Goal: Task Accomplishment & Management: Manage account settings

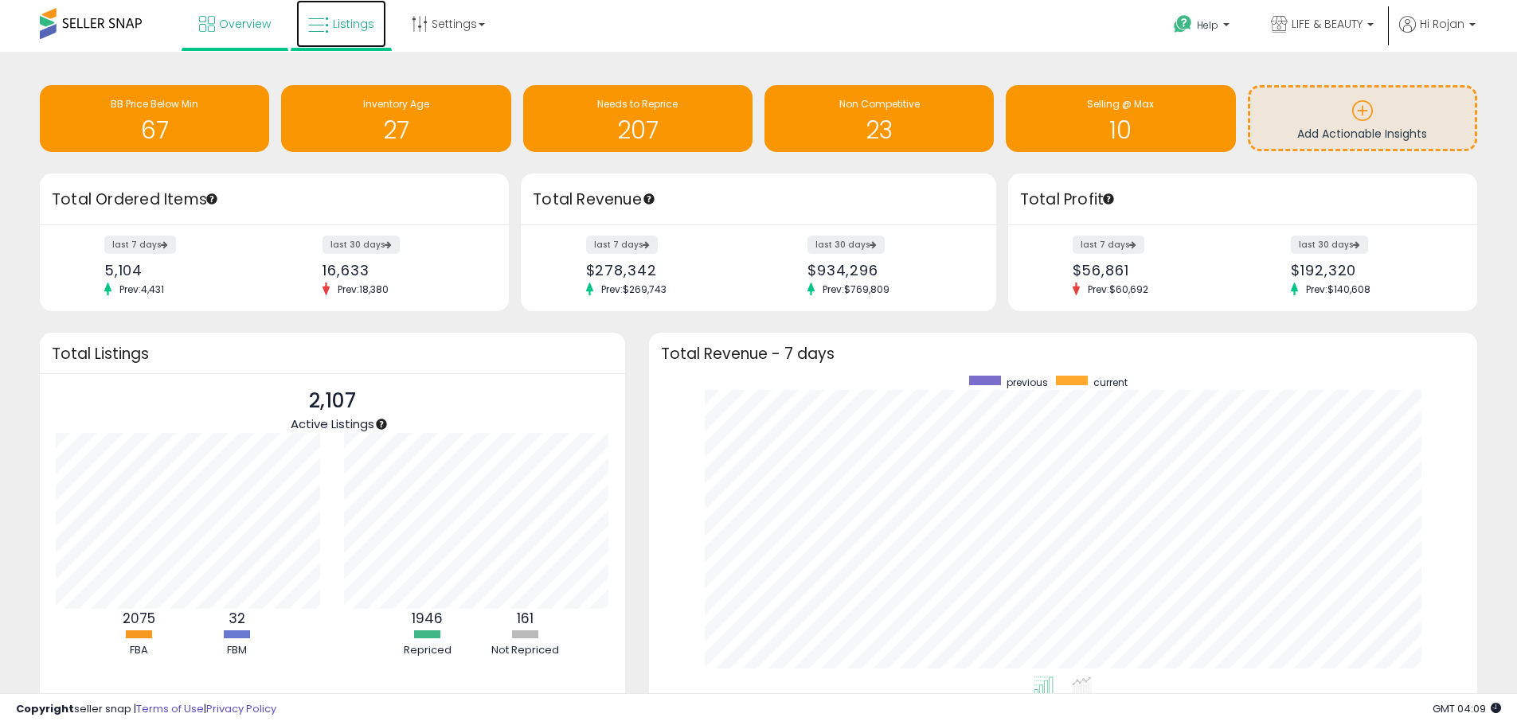
click at [354, 22] on span "Listings" at bounding box center [353, 24] width 41 height 16
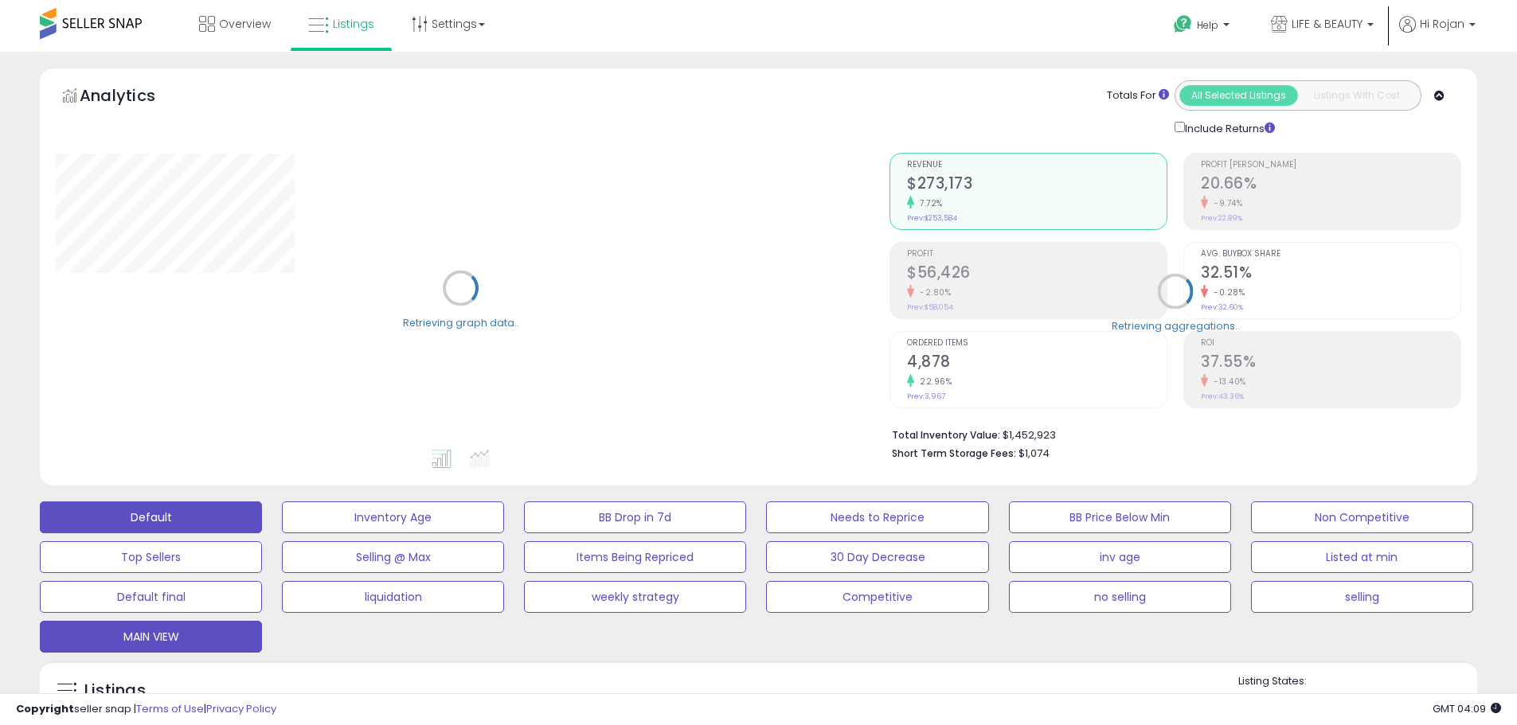
click at [282, 533] on button "MAIN VIEW" at bounding box center [393, 518] width 222 height 32
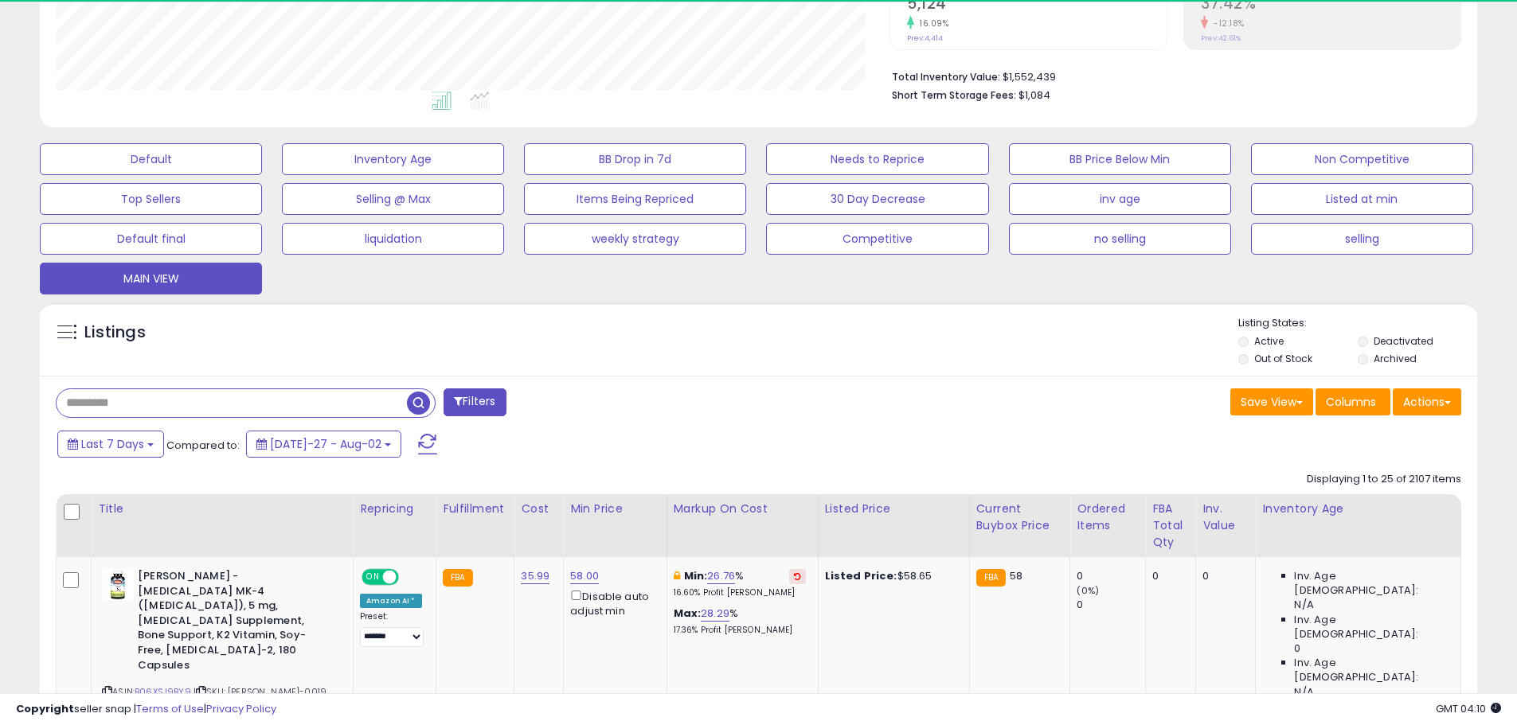
scroll to position [326, 834]
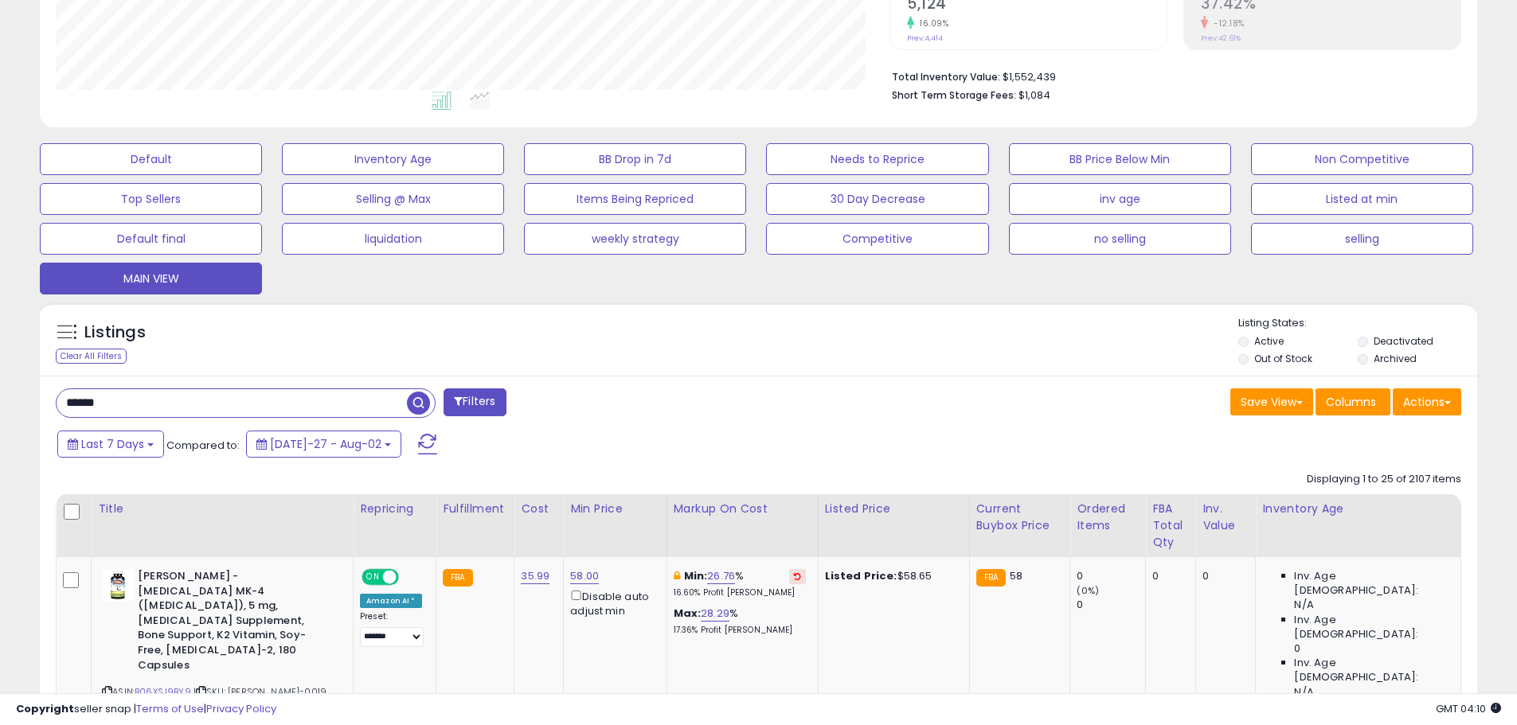
type input "******"
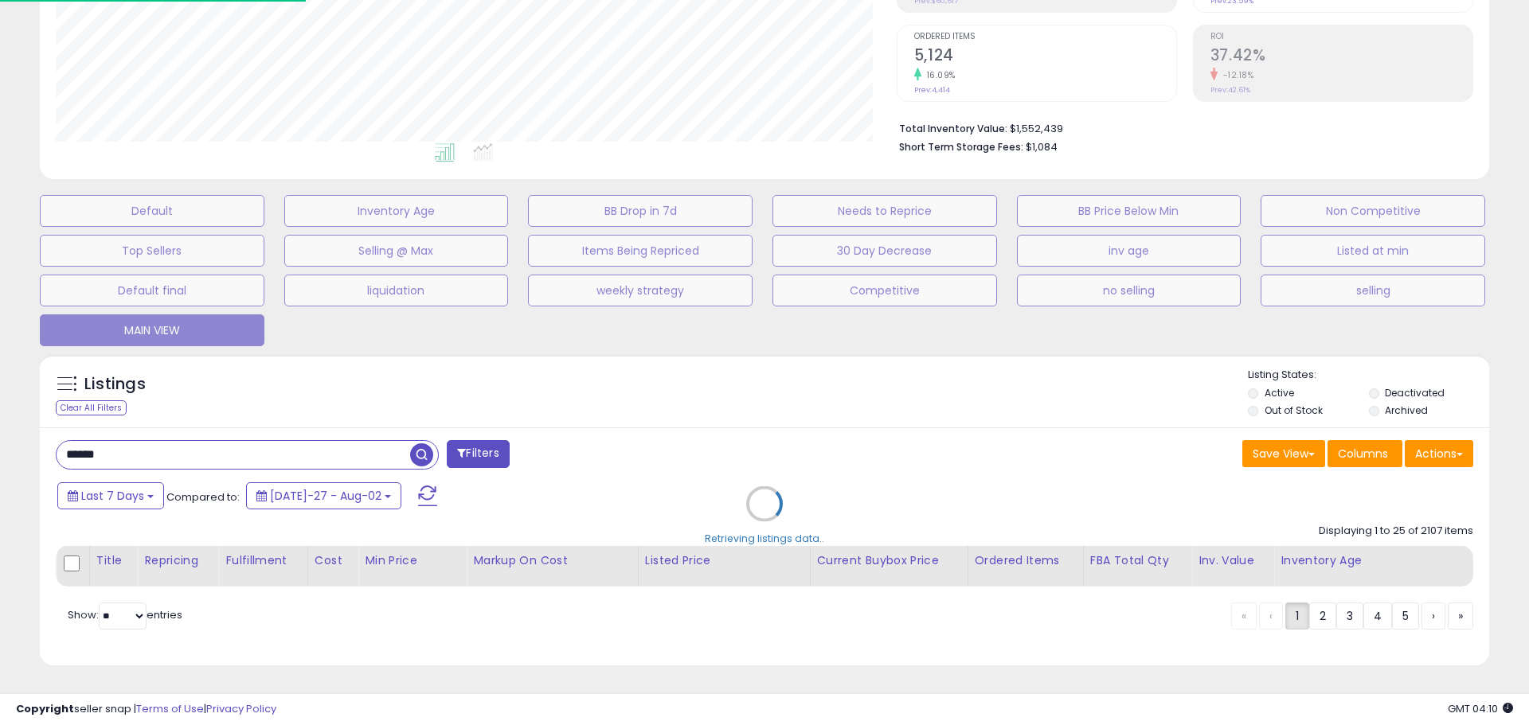
scroll to position [326, 841]
select select "*"
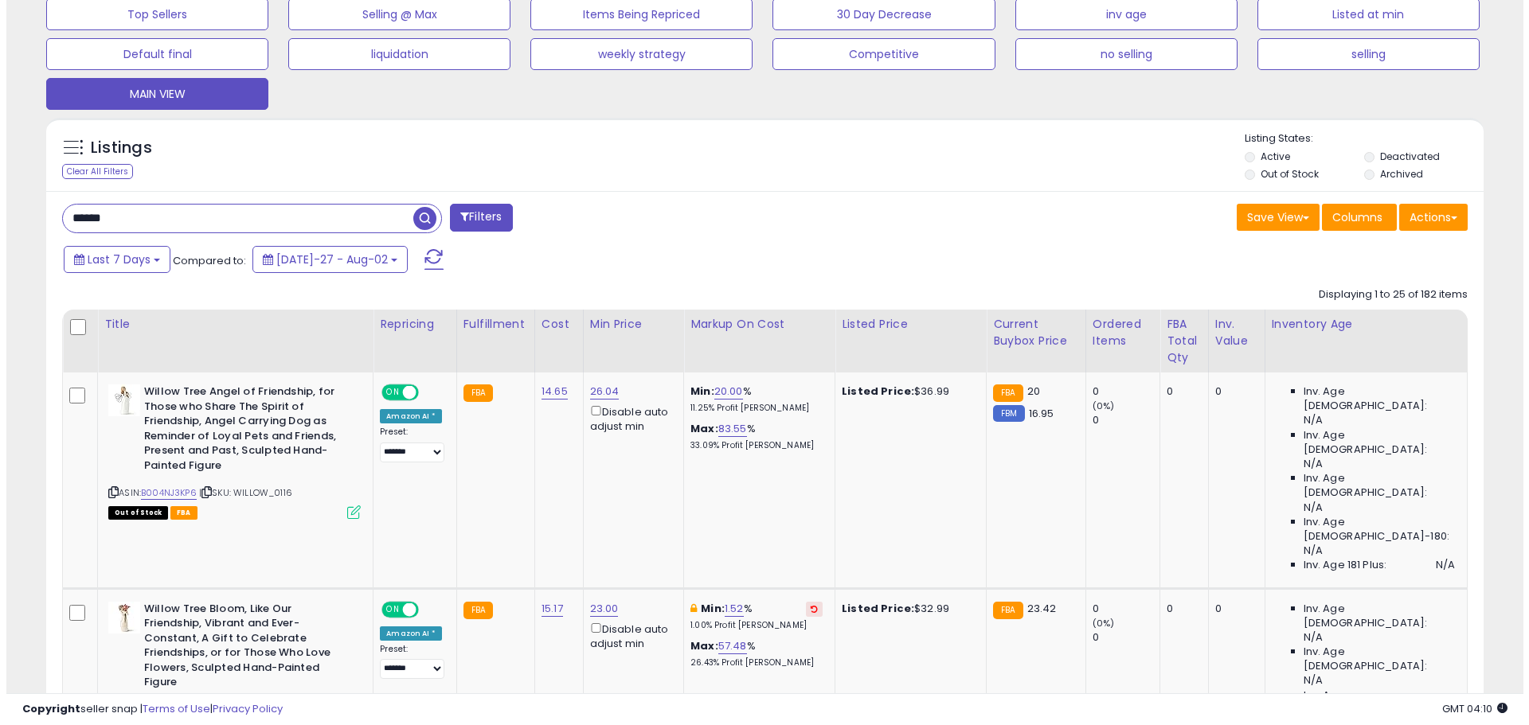
scroll to position [478, 0]
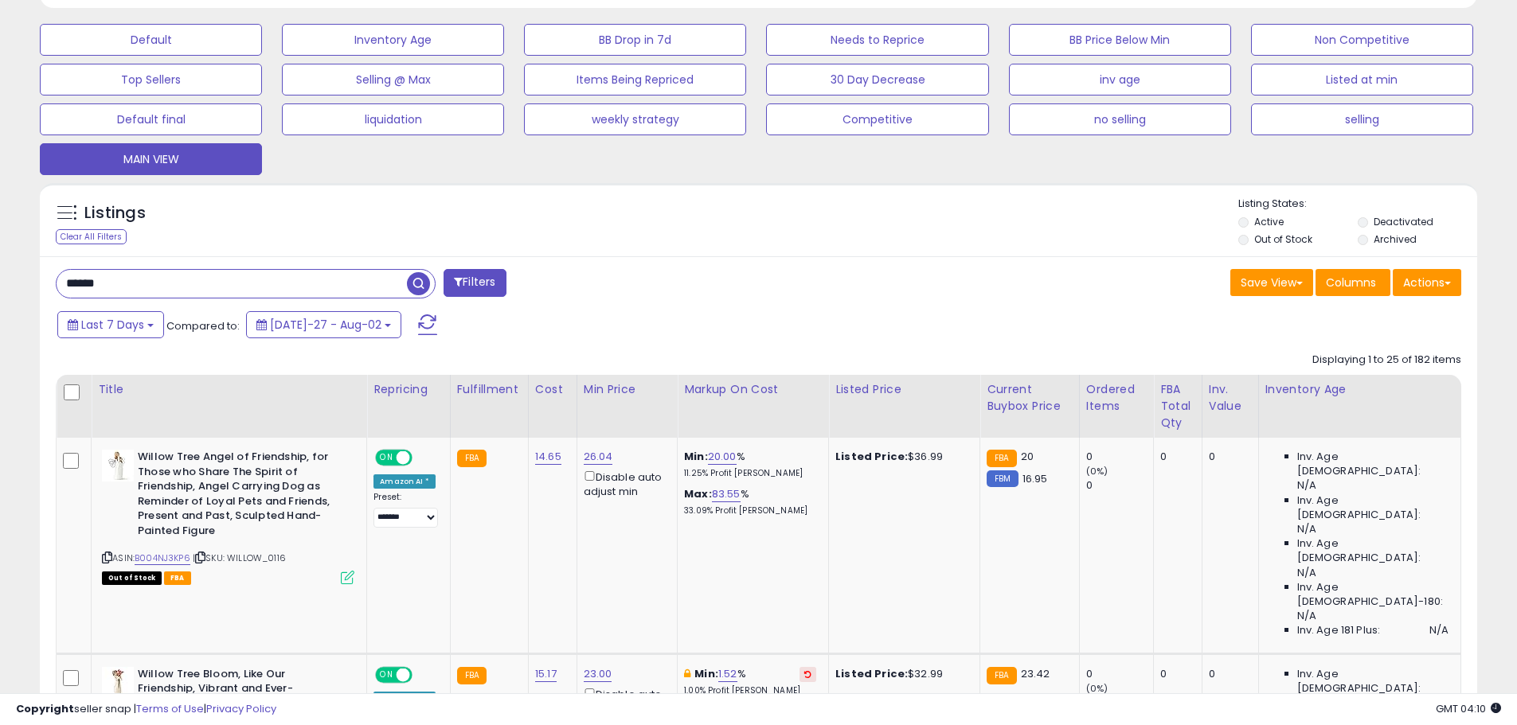
click at [471, 290] on button "Filters" at bounding box center [474, 283] width 62 height 28
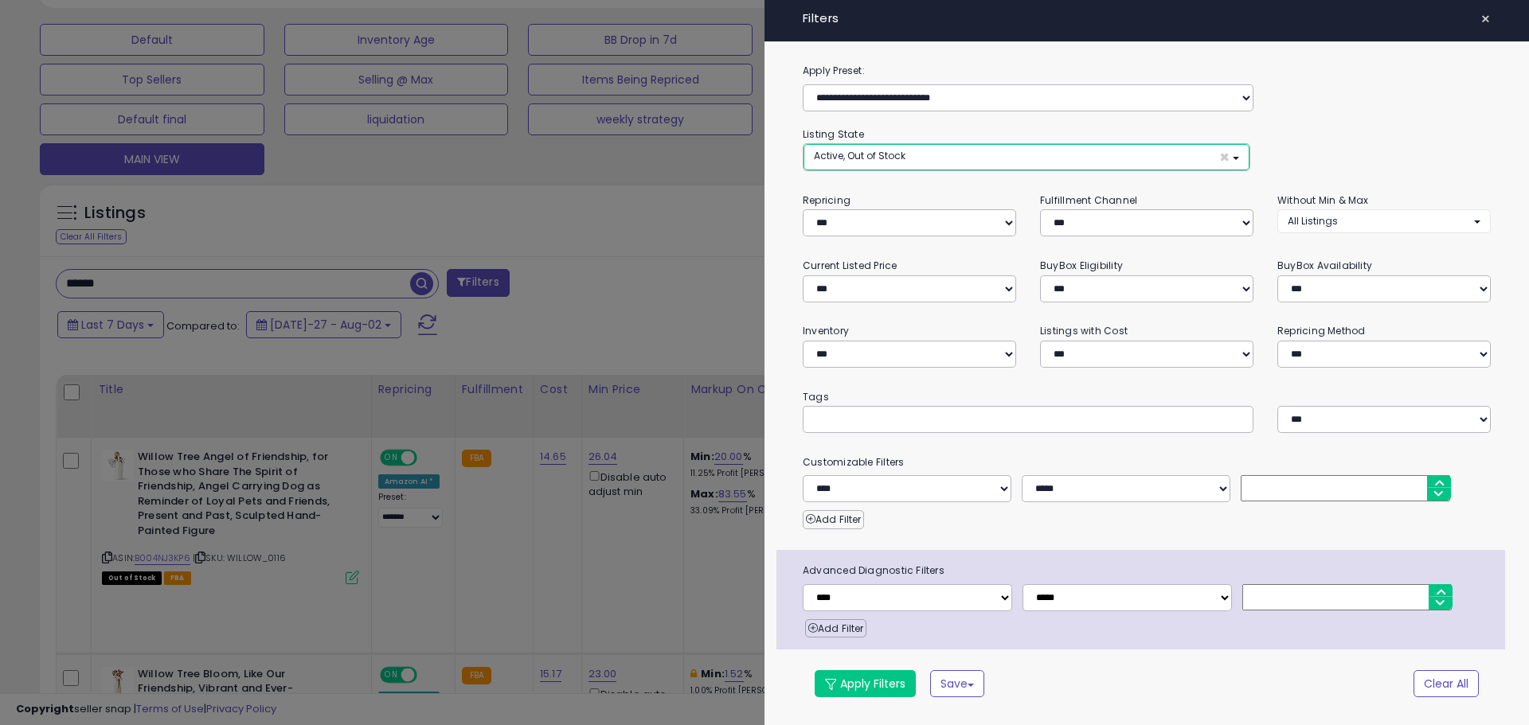
click at [943, 157] on button "Active, Out of Stock ×" at bounding box center [1026, 157] width 446 height 26
select select "**********"
click at [895, 218] on link "Out of Stock" at bounding box center [866, 217] width 119 height 25
click at [863, 682] on button "Apply Filters" at bounding box center [864, 683] width 101 height 27
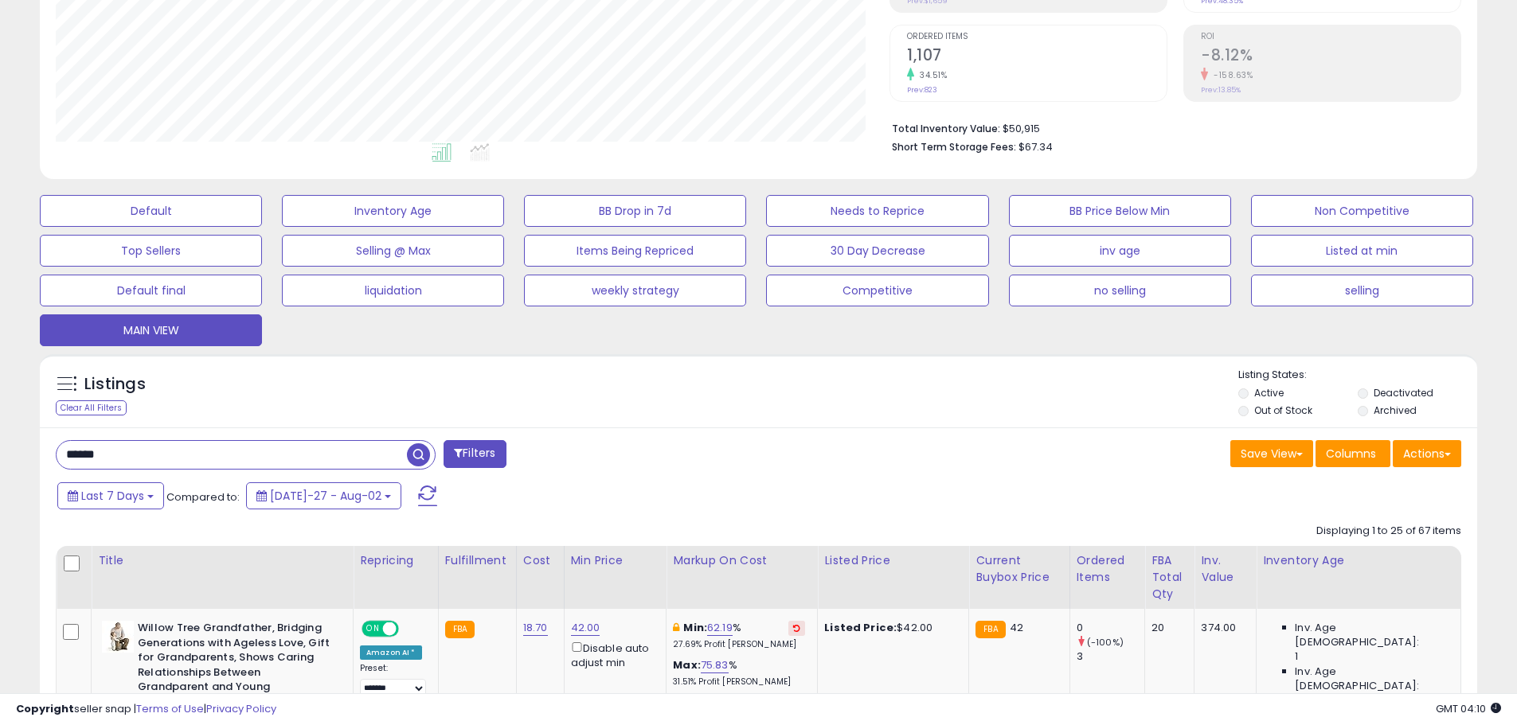
scroll to position [326, 834]
click at [1233, 586] on th "Inv. value" at bounding box center [1225, 577] width 62 height 63
click at [1242, 578] on div "Inv. value" at bounding box center [1225, 569] width 49 height 33
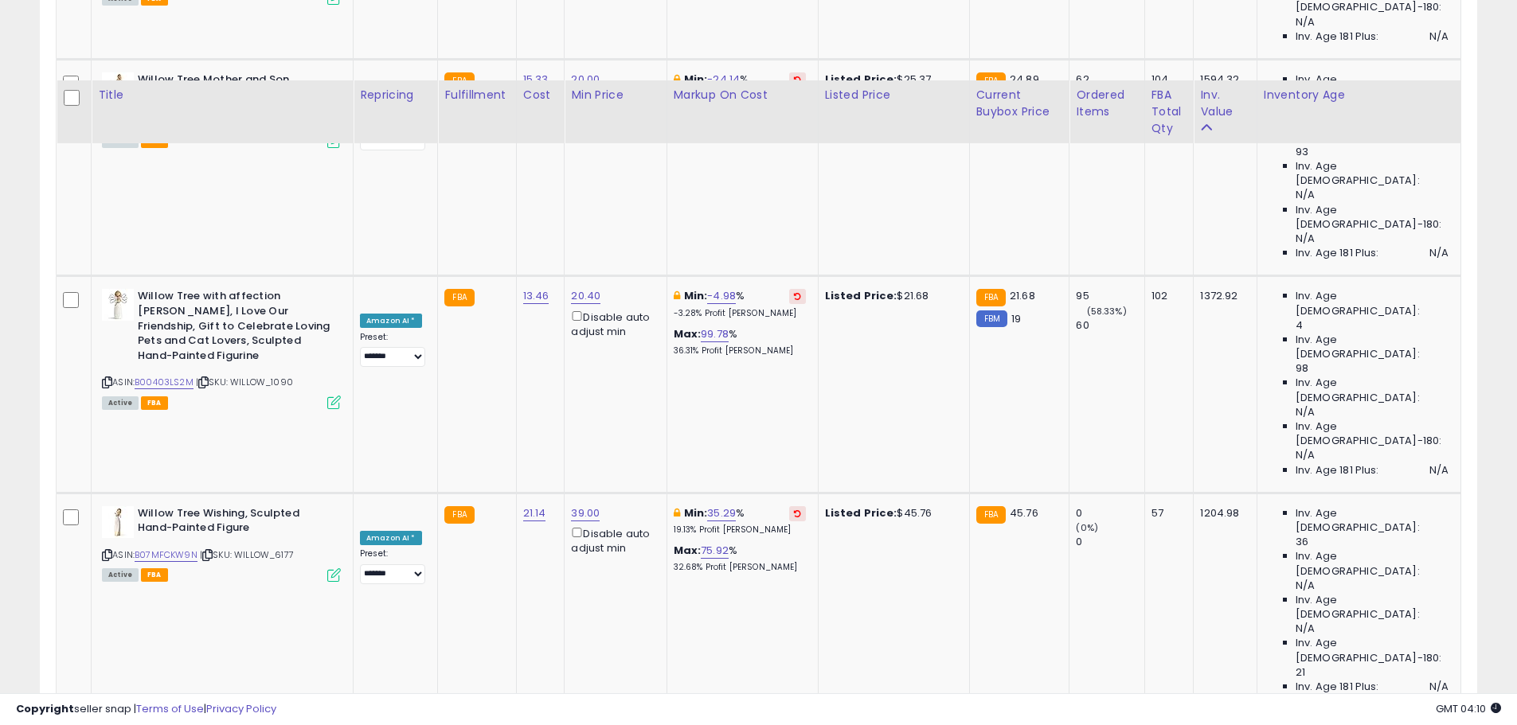
scroll to position [3322, 0]
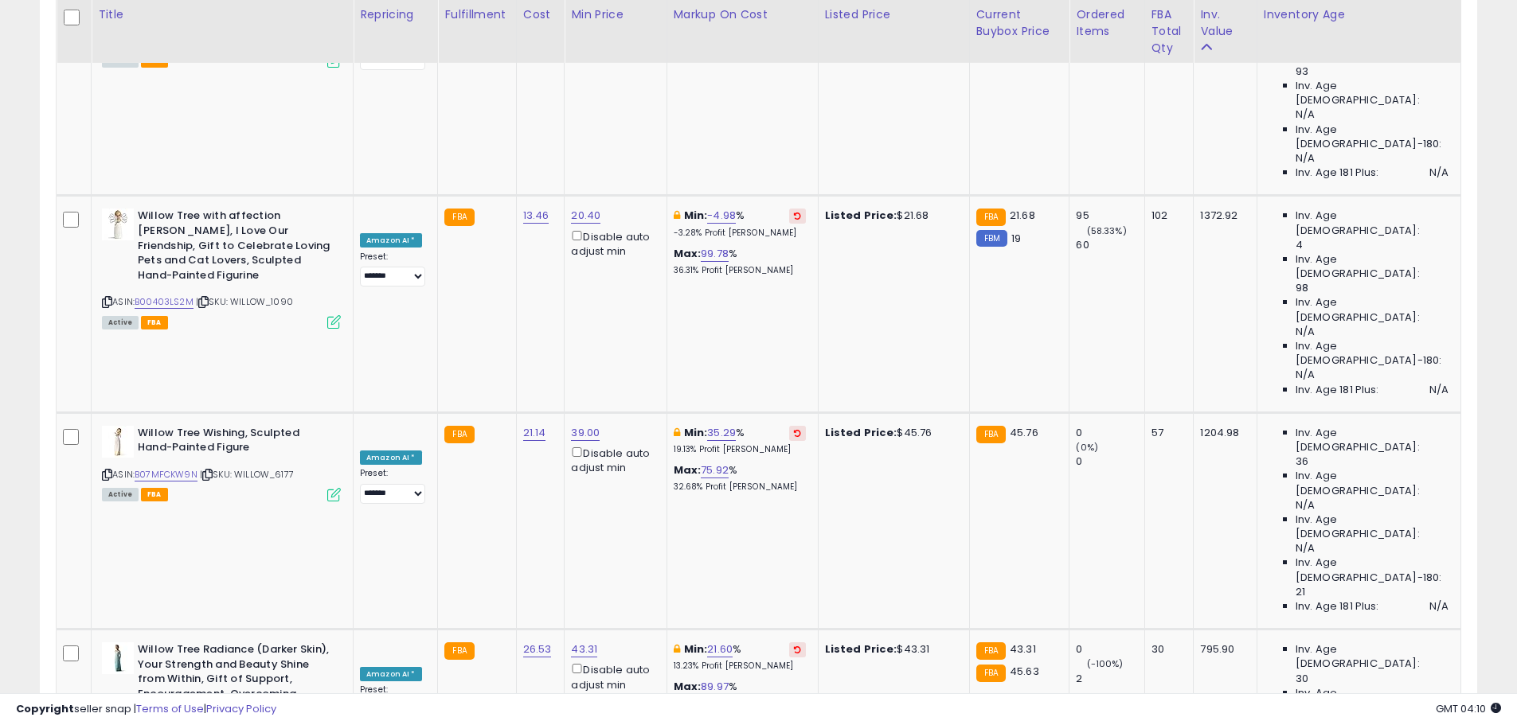
select select "**"
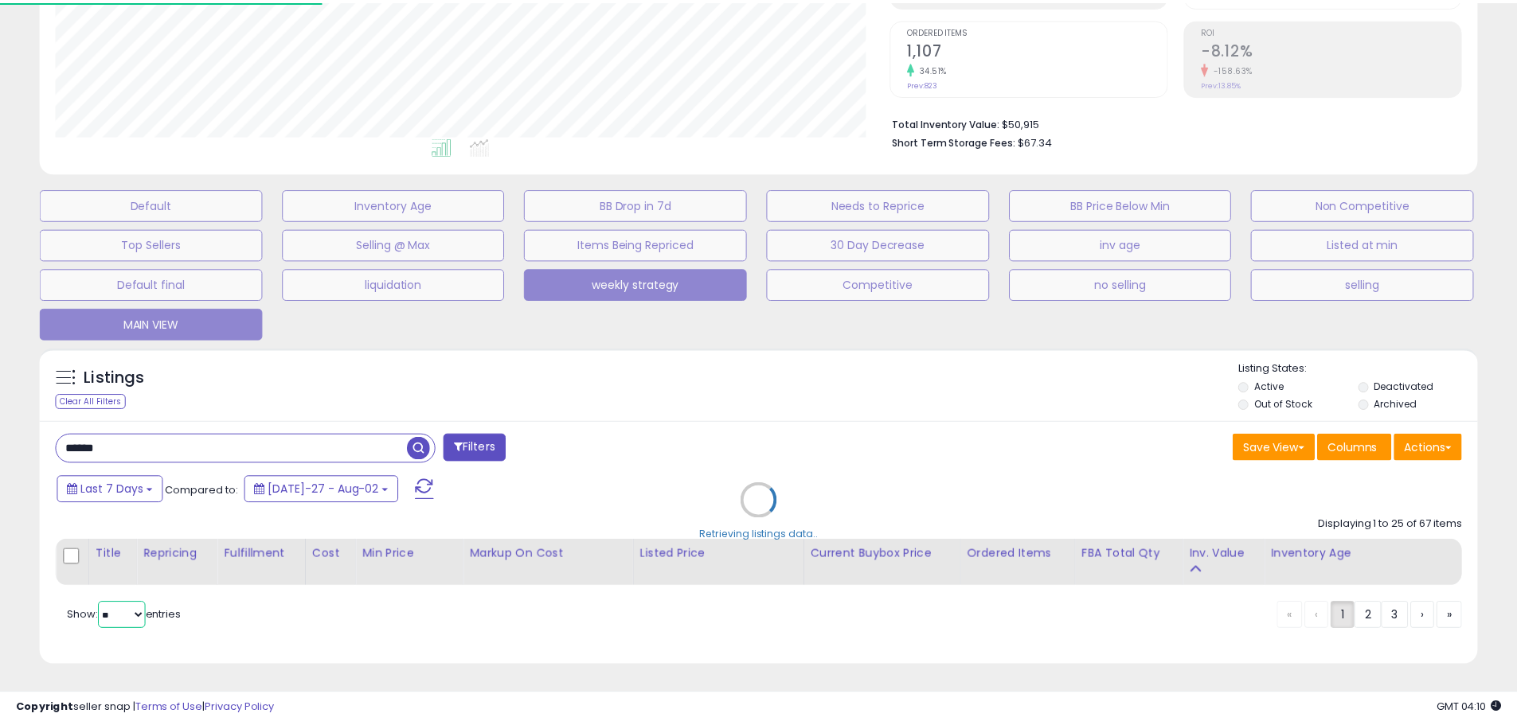
scroll to position [0, 0]
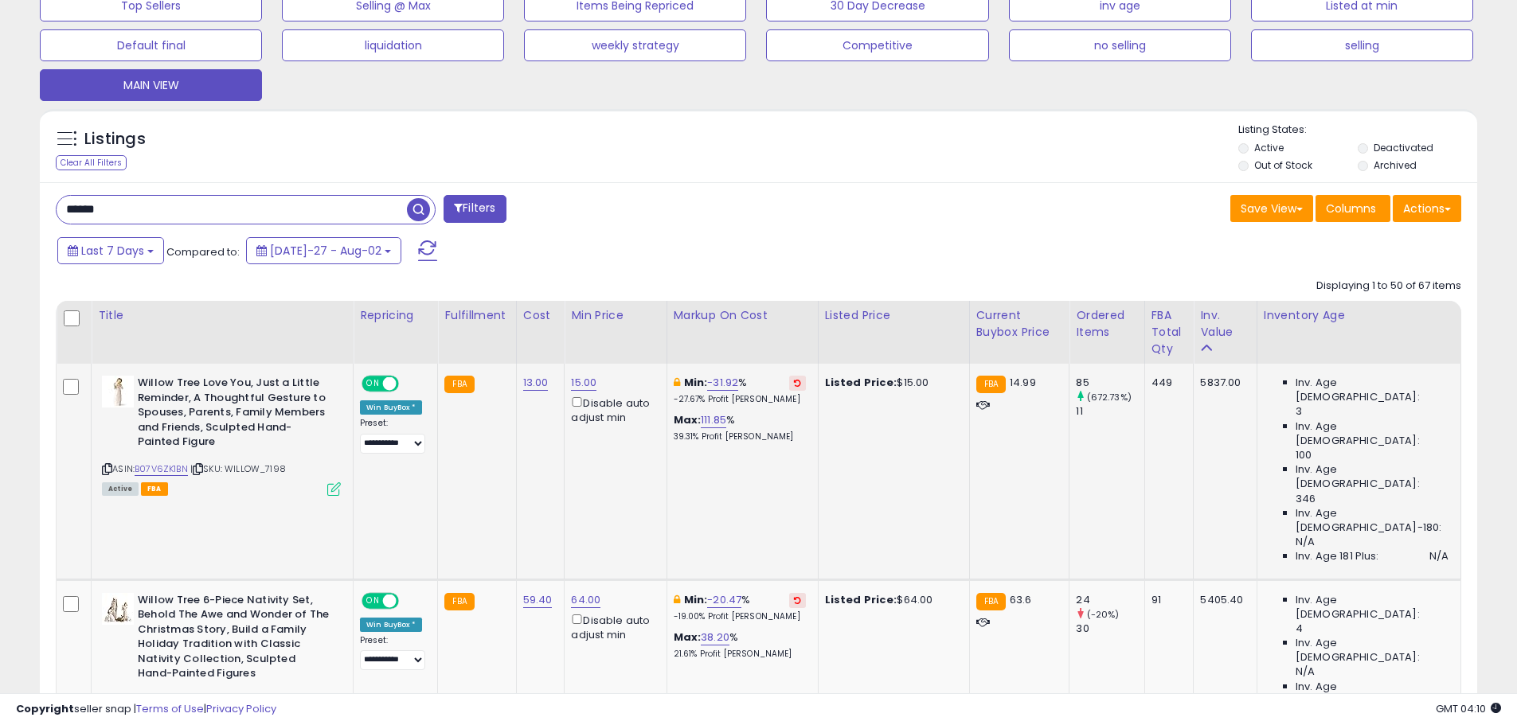
click at [801, 381] on icon at bounding box center [797, 383] width 7 height 8
click at [801, 596] on icon at bounding box center [797, 600] width 7 height 8
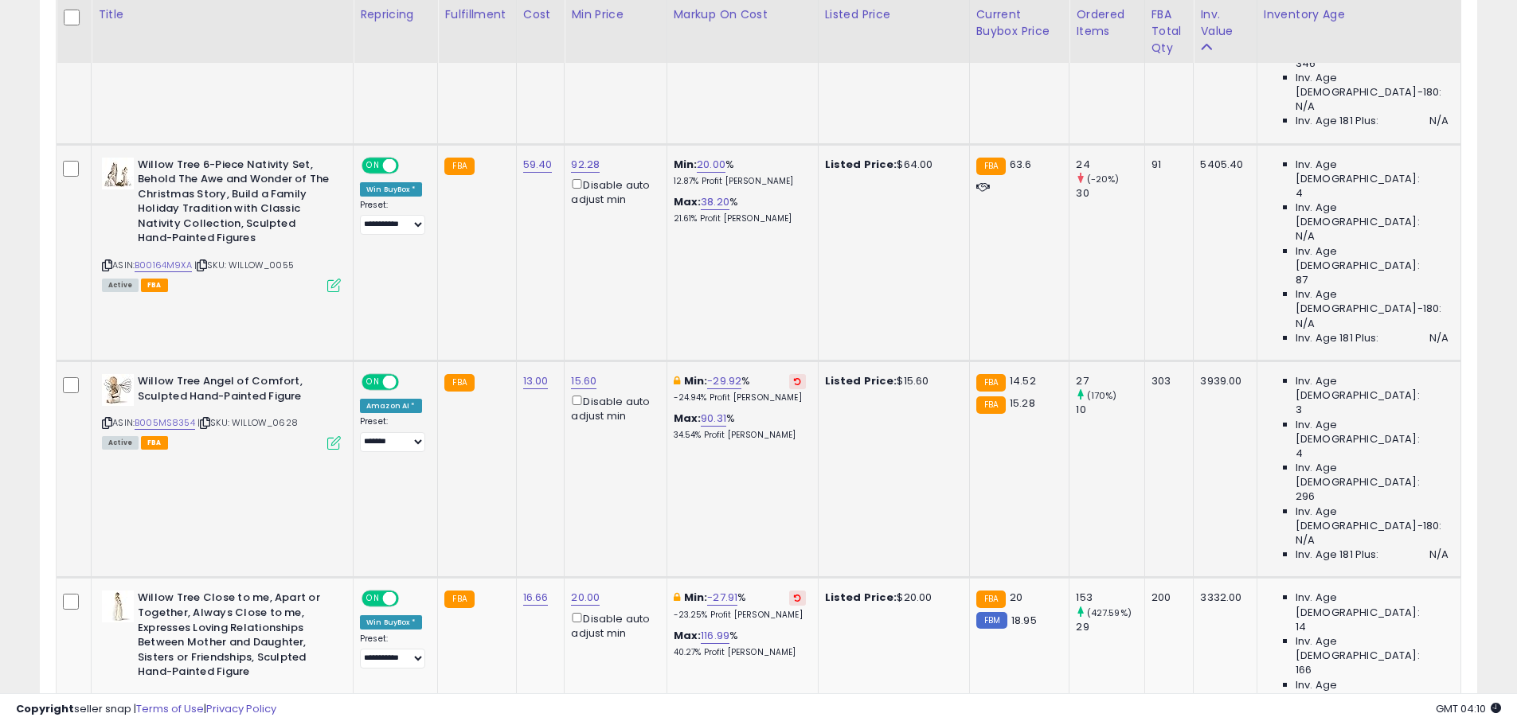
click at [806, 374] on button at bounding box center [797, 381] width 17 height 15
click at [801, 594] on icon at bounding box center [797, 598] width 7 height 8
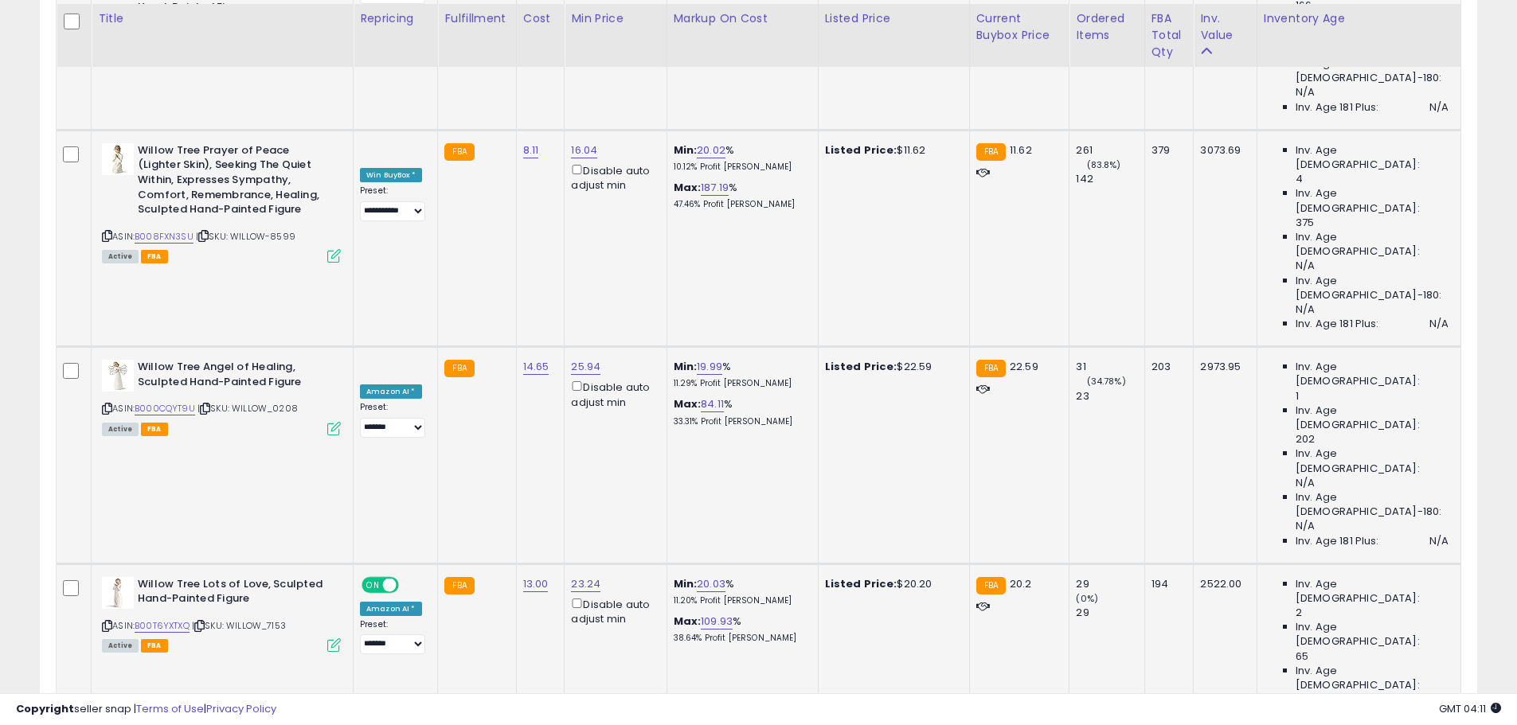
scroll to position [1656, 0]
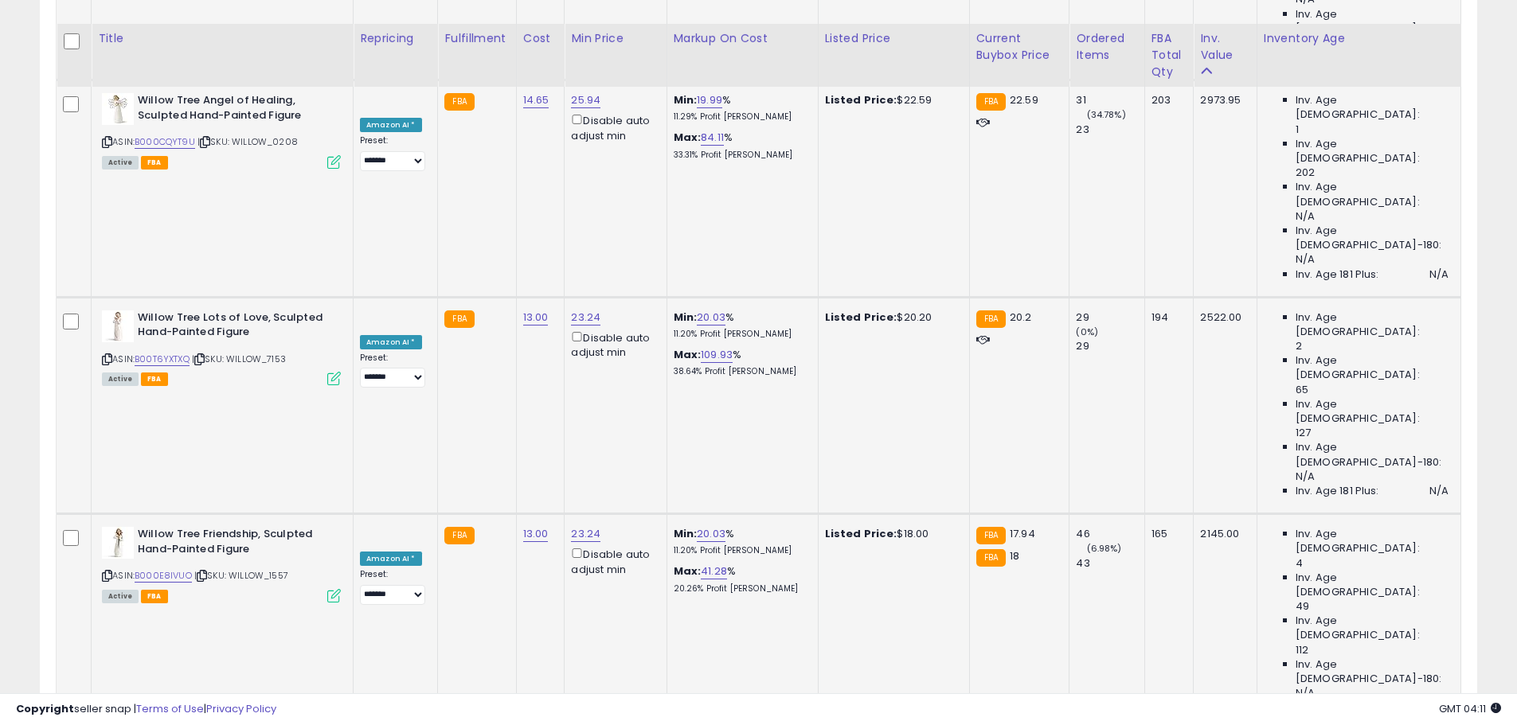
scroll to position [1943, 0]
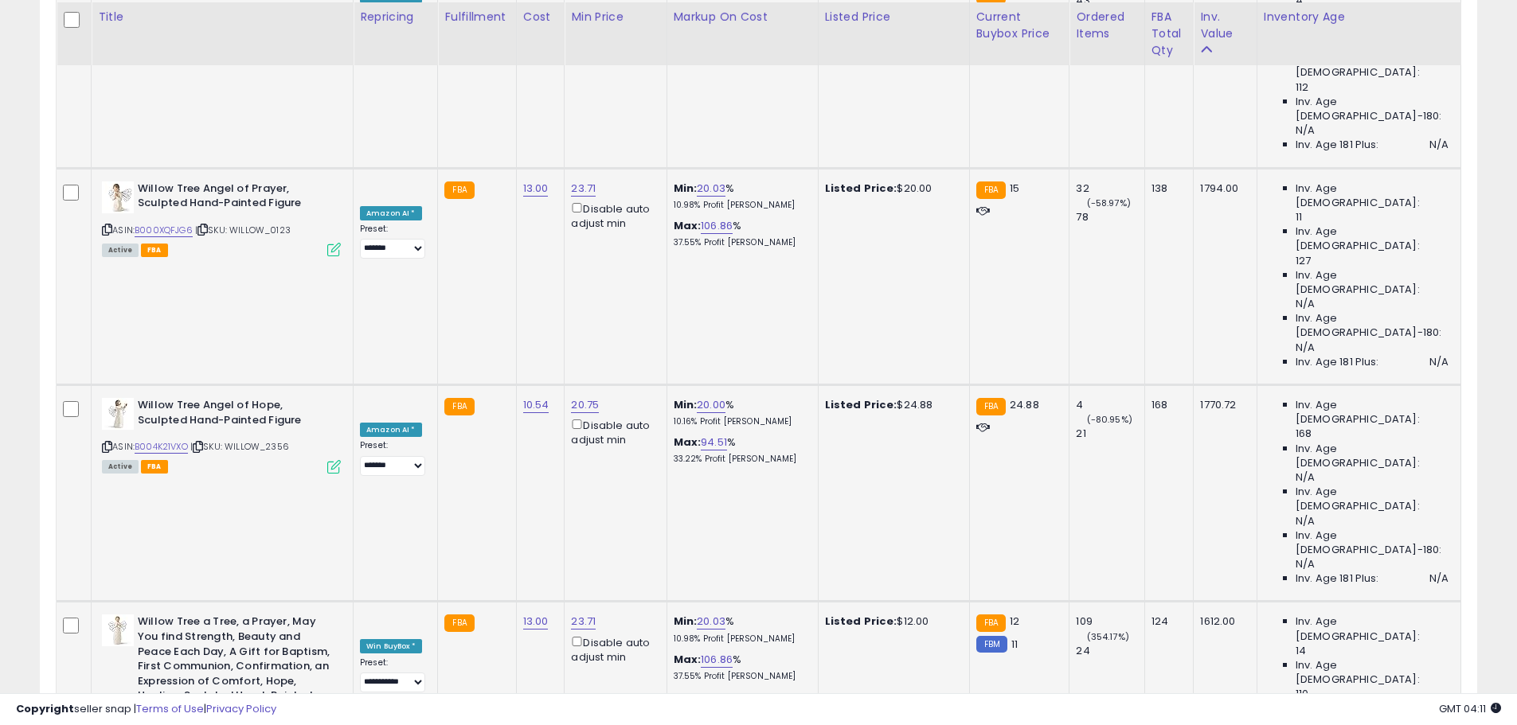
scroll to position [2516, 0]
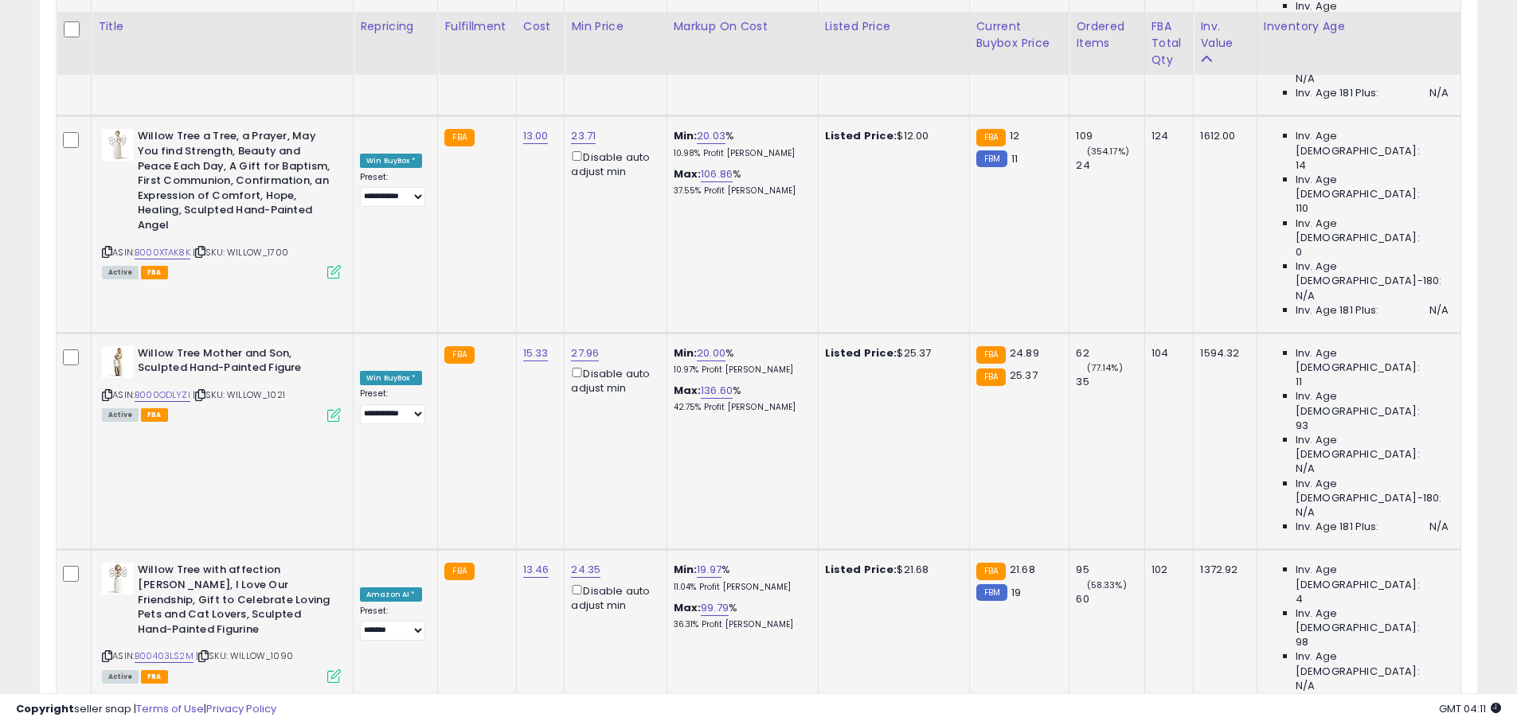
scroll to position [2994, 0]
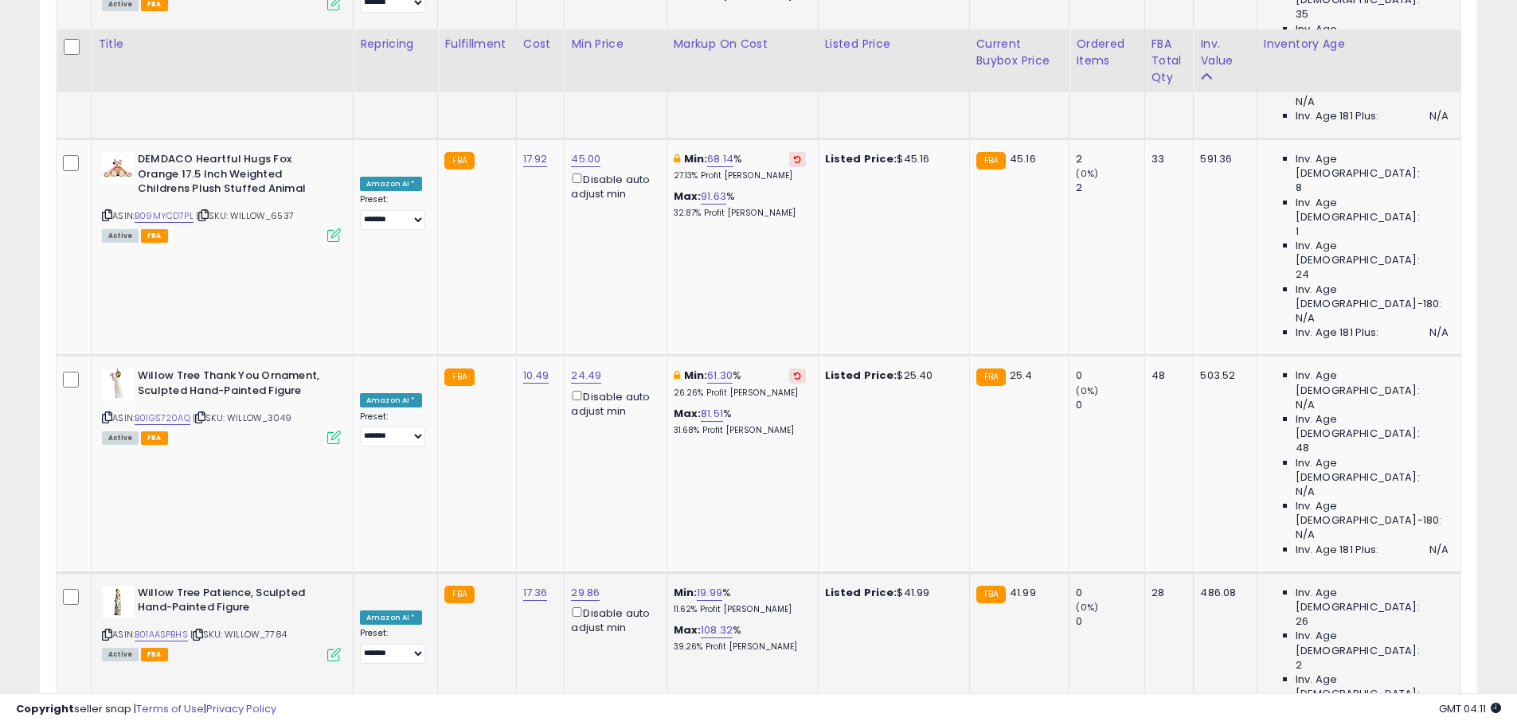
scroll to position [4713, 0]
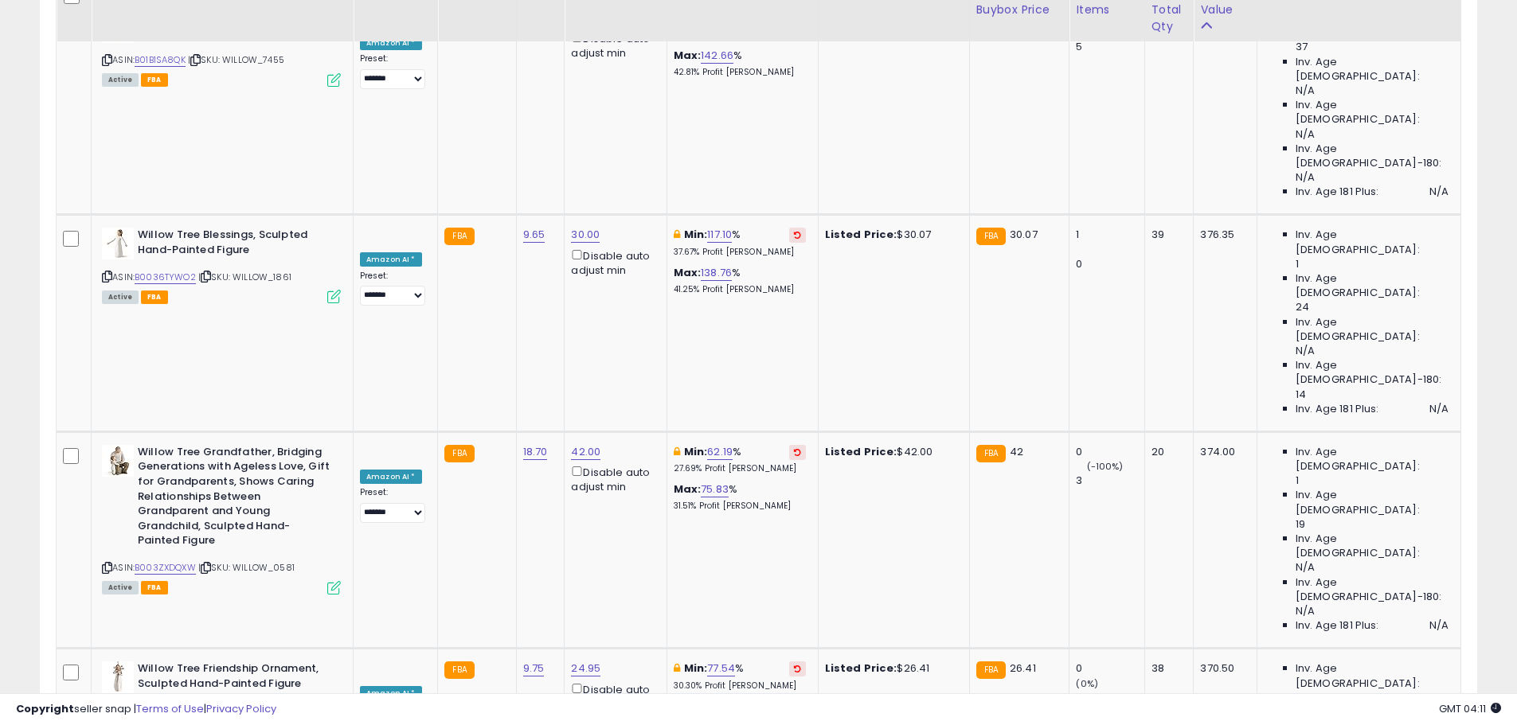
scroll to position [6356, 0]
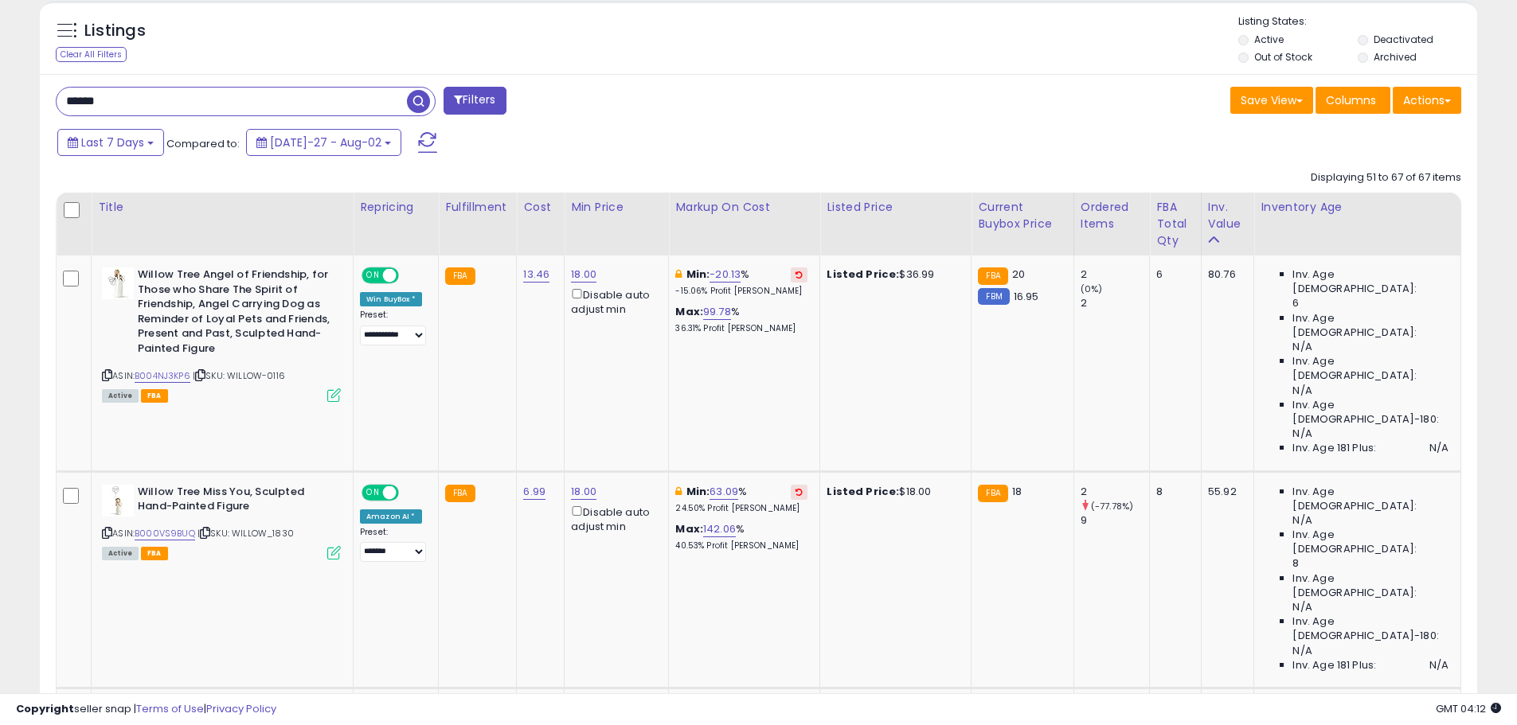
scroll to position [663, 0]
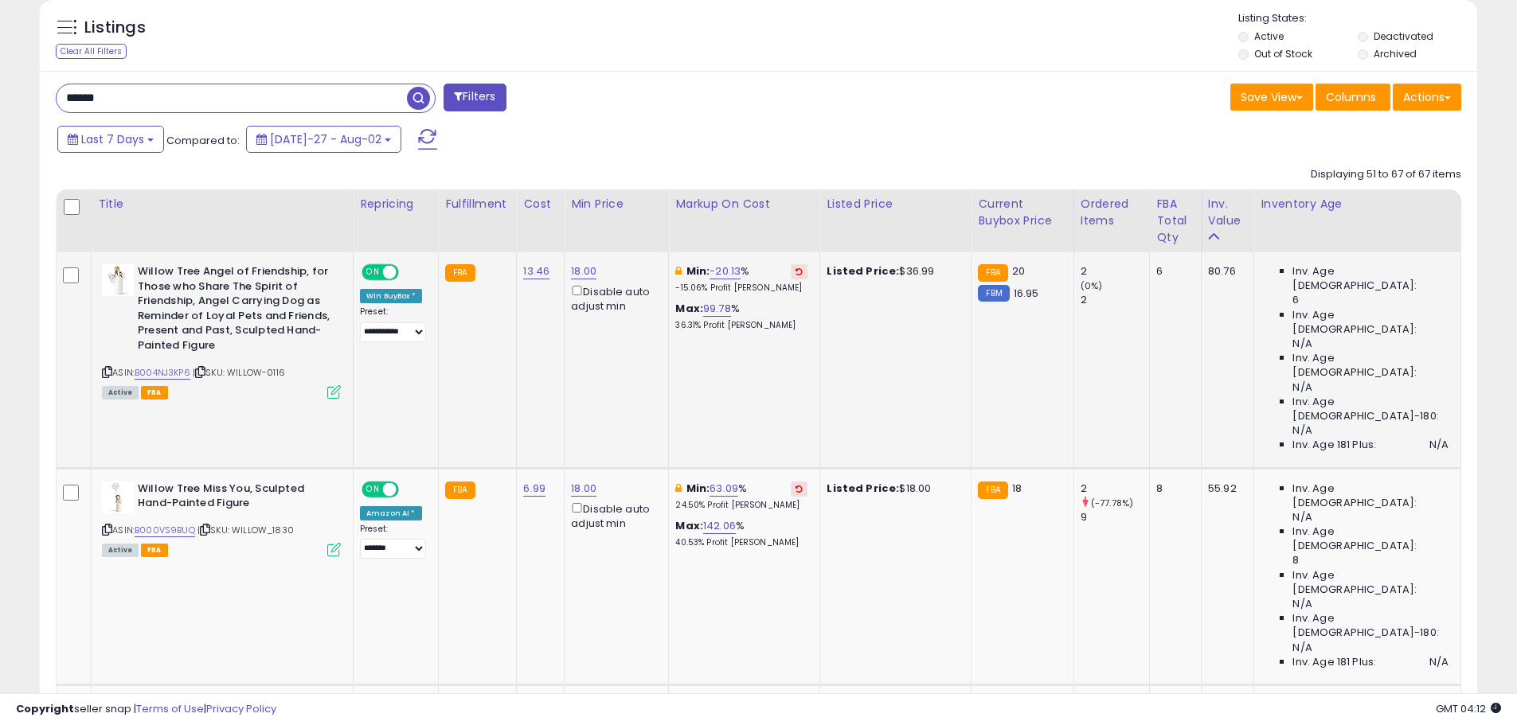
click at [803, 273] on icon at bounding box center [798, 272] width 7 height 8
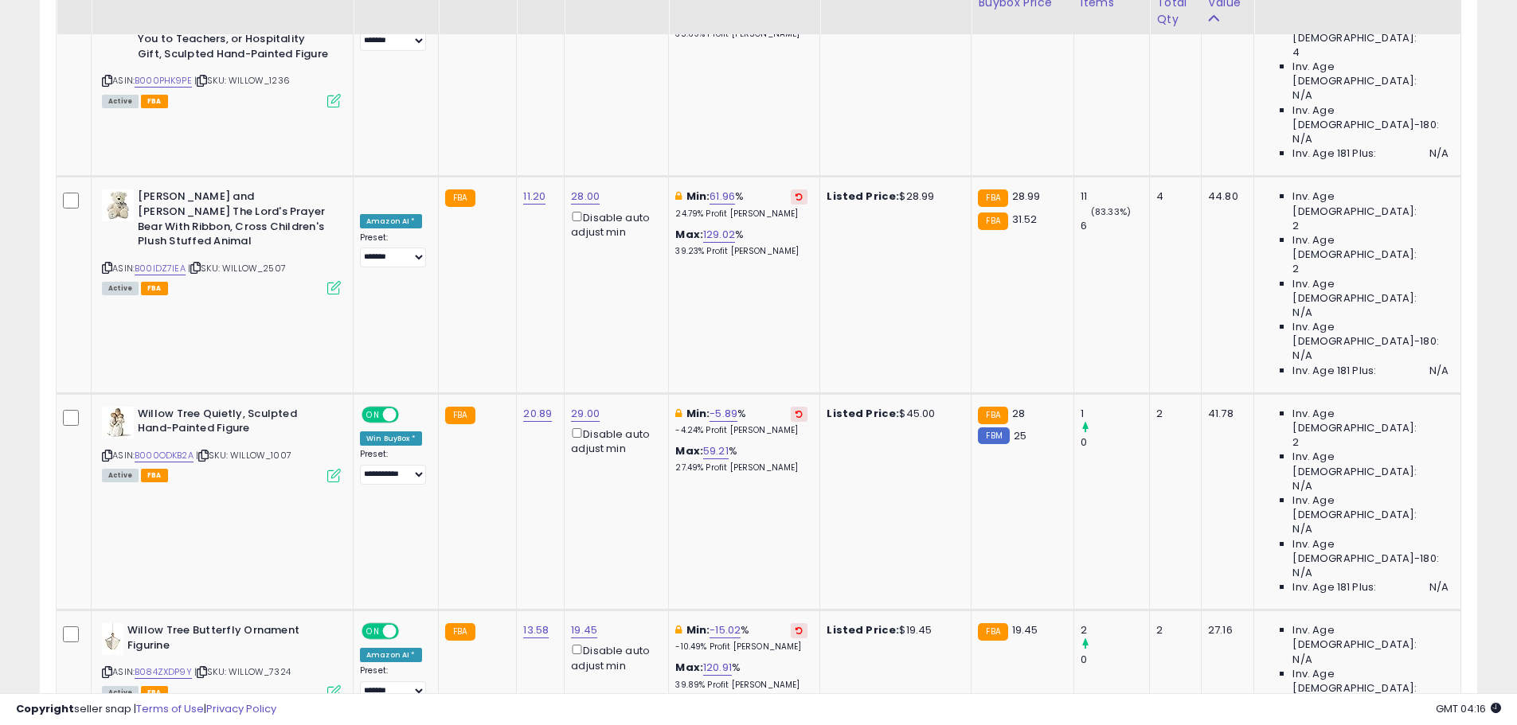
scroll to position [1360, 0]
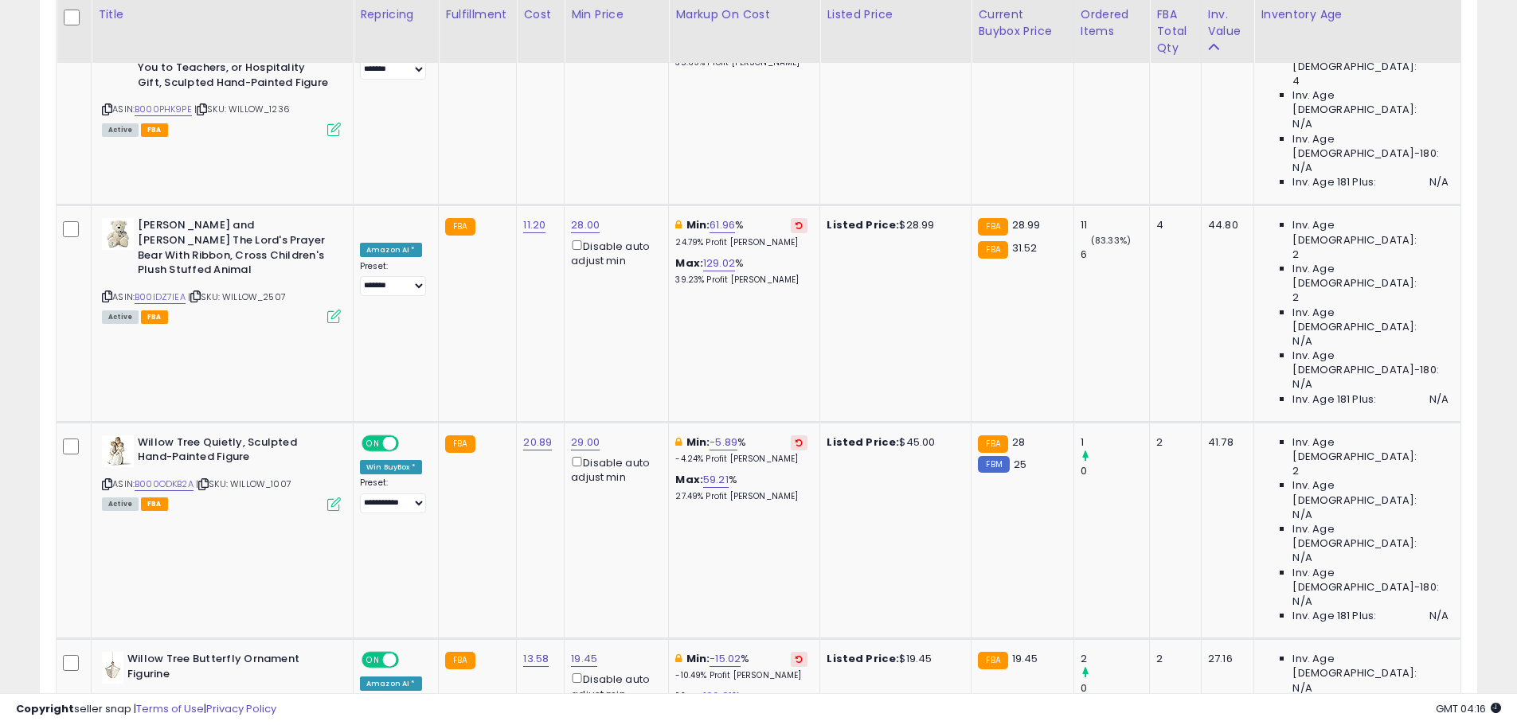
click at [803, 655] on icon at bounding box center [798, 659] width 7 height 8
click at [803, 439] on icon at bounding box center [798, 443] width 7 height 8
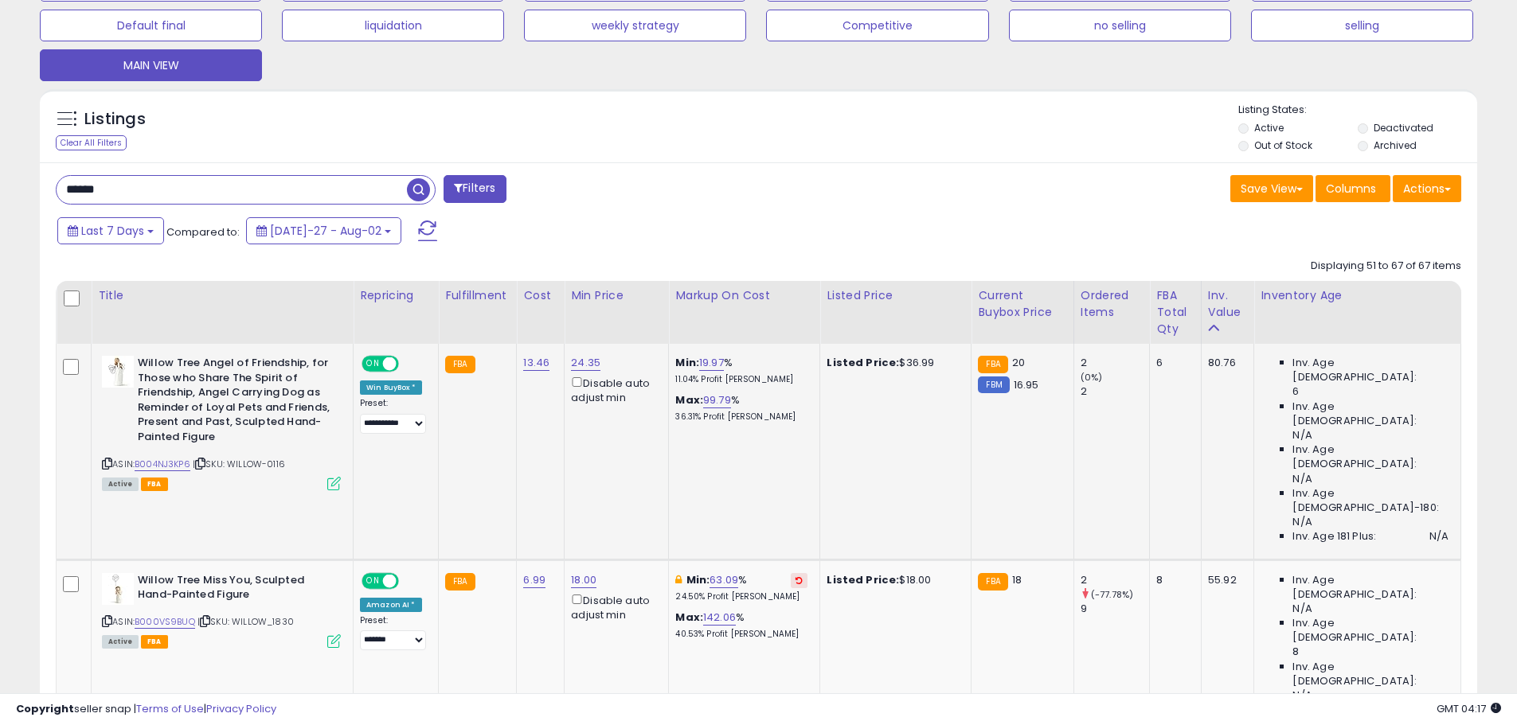
scroll to position [717, 0]
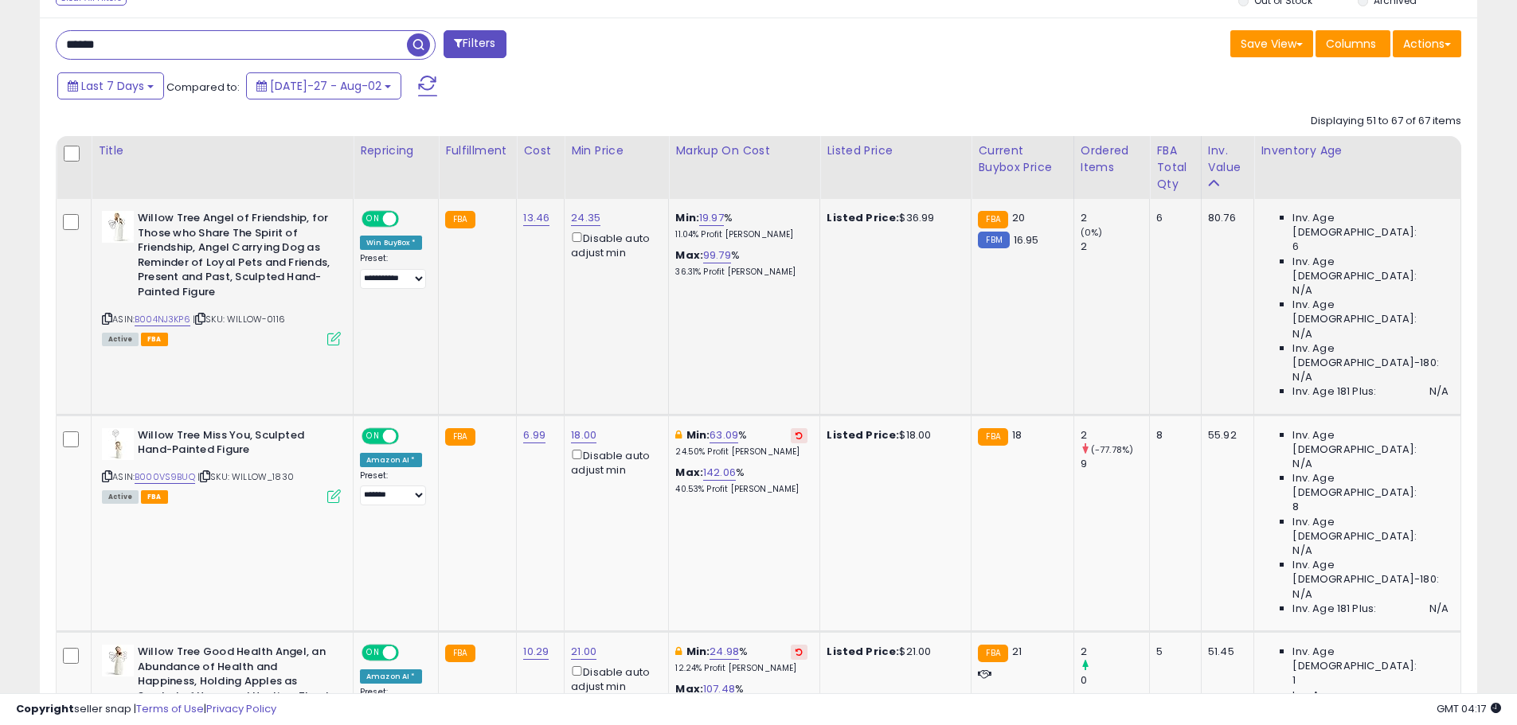
click at [807, 254] on div "Max: 99.79 % 36.31% Profit [PERSON_NAME]" at bounding box center [741, 262] width 132 height 29
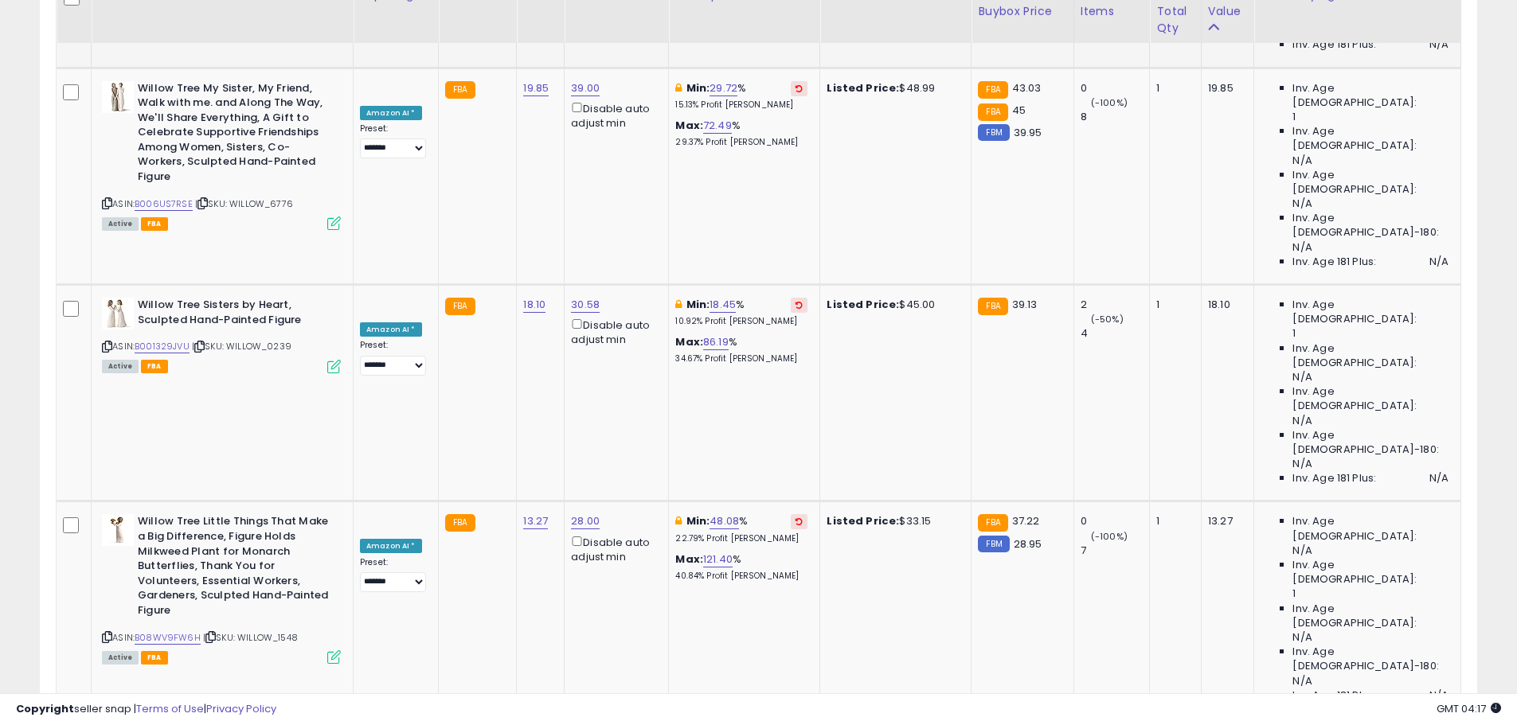
scroll to position [2602, 0]
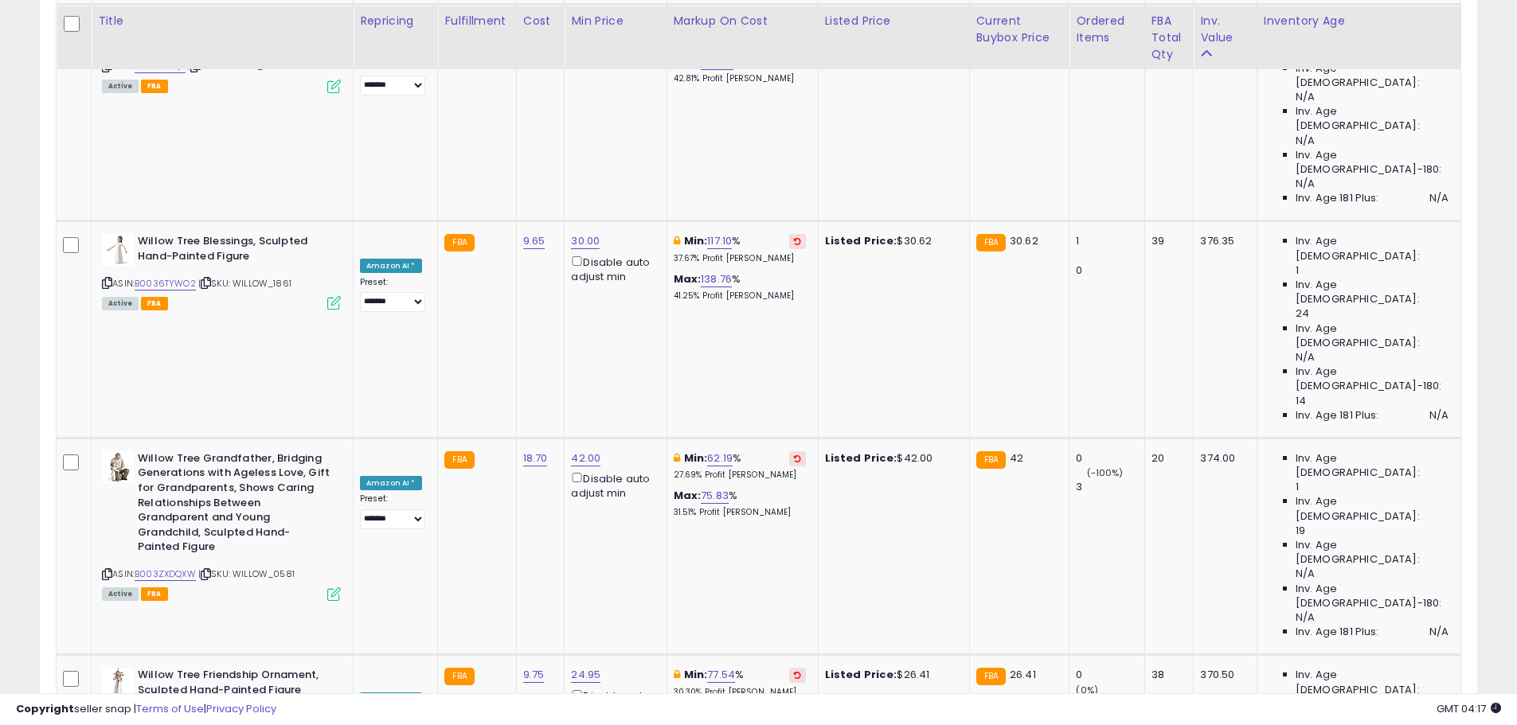
scroll to position [6356, 0]
